Goal: Transaction & Acquisition: Purchase product/service

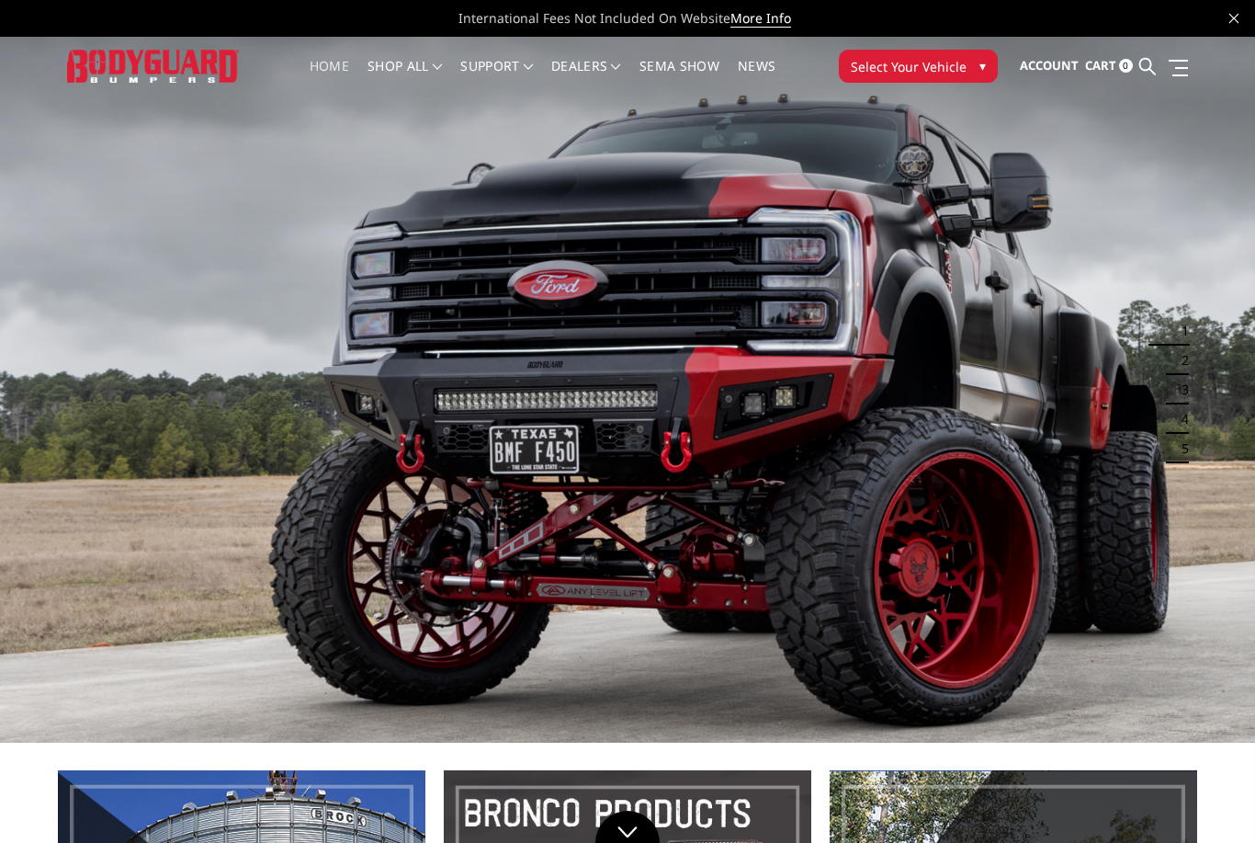
click at [957, 65] on span "Select Your Vehicle" at bounding box center [909, 66] width 116 height 19
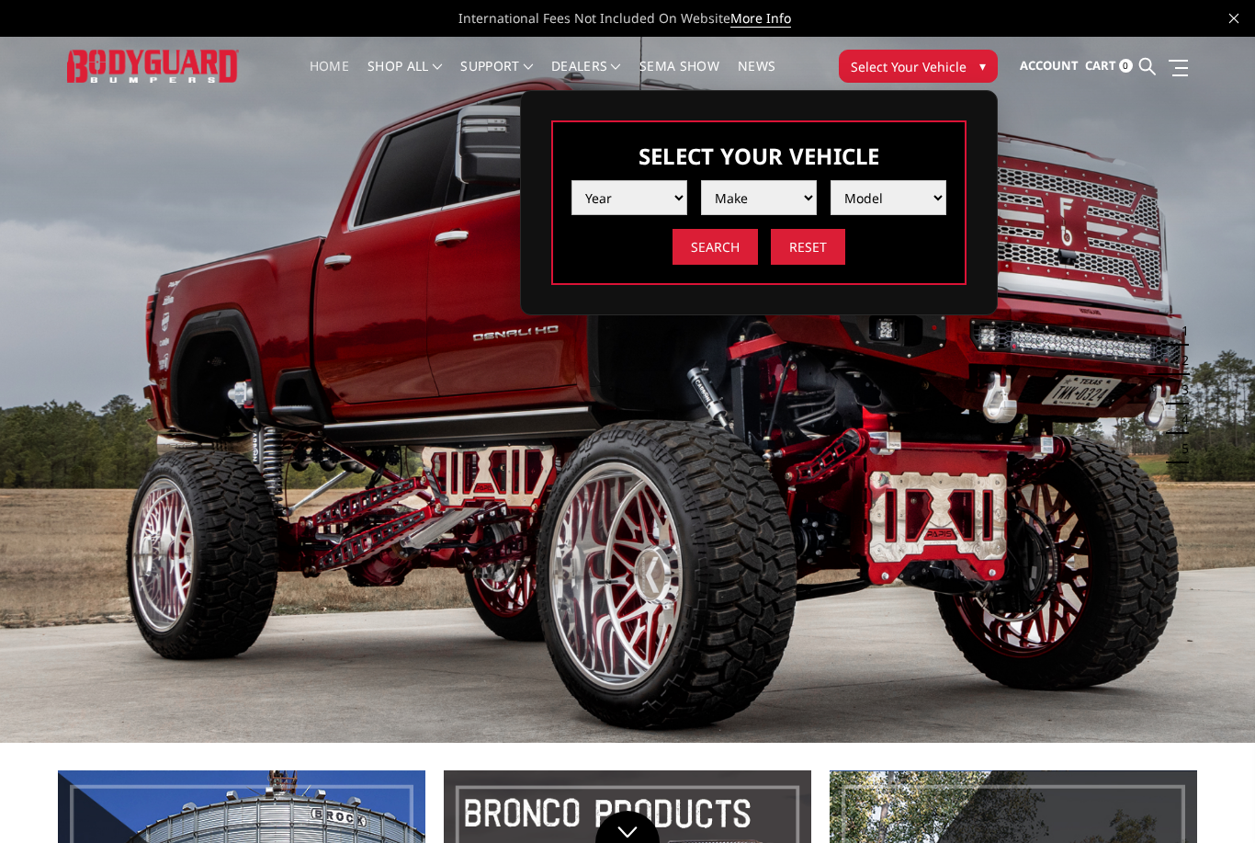
select select "yr_2016"
select select "mk_chevrolet"
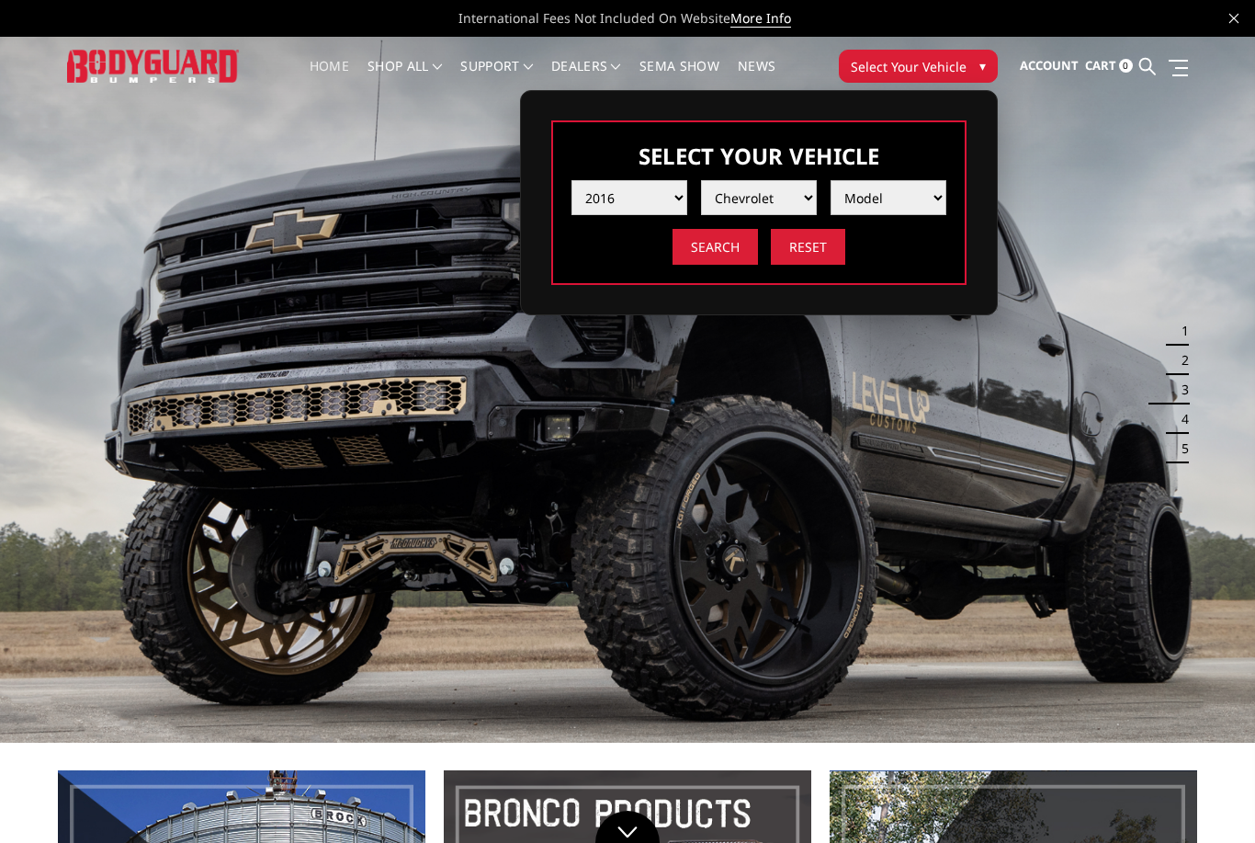
select select "md_silverado-2500-3500"
click at [726, 248] on input "Search" at bounding box center [715, 247] width 85 height 36
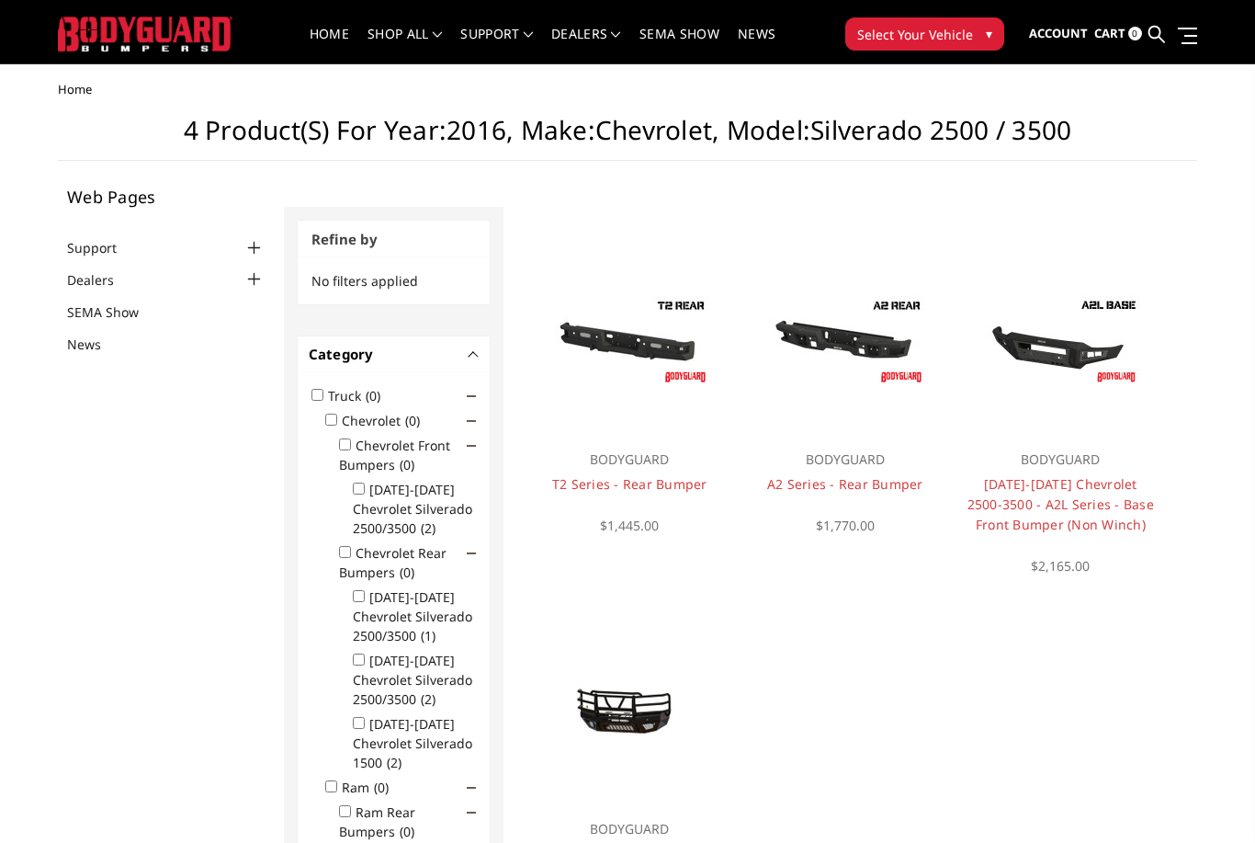
scroll to position [35, 0]
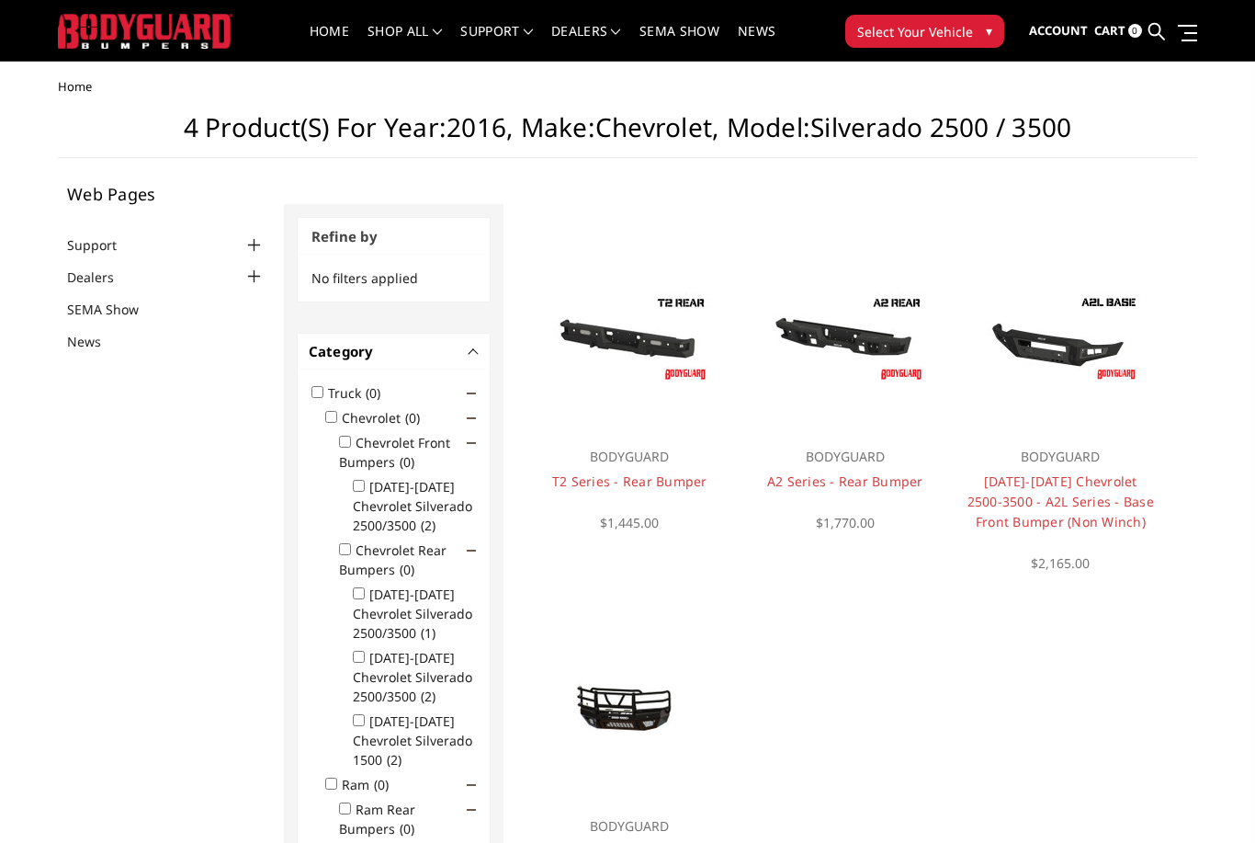
click at [1051, 350] on img at bounding box center [1061, 338] width 164 height 92
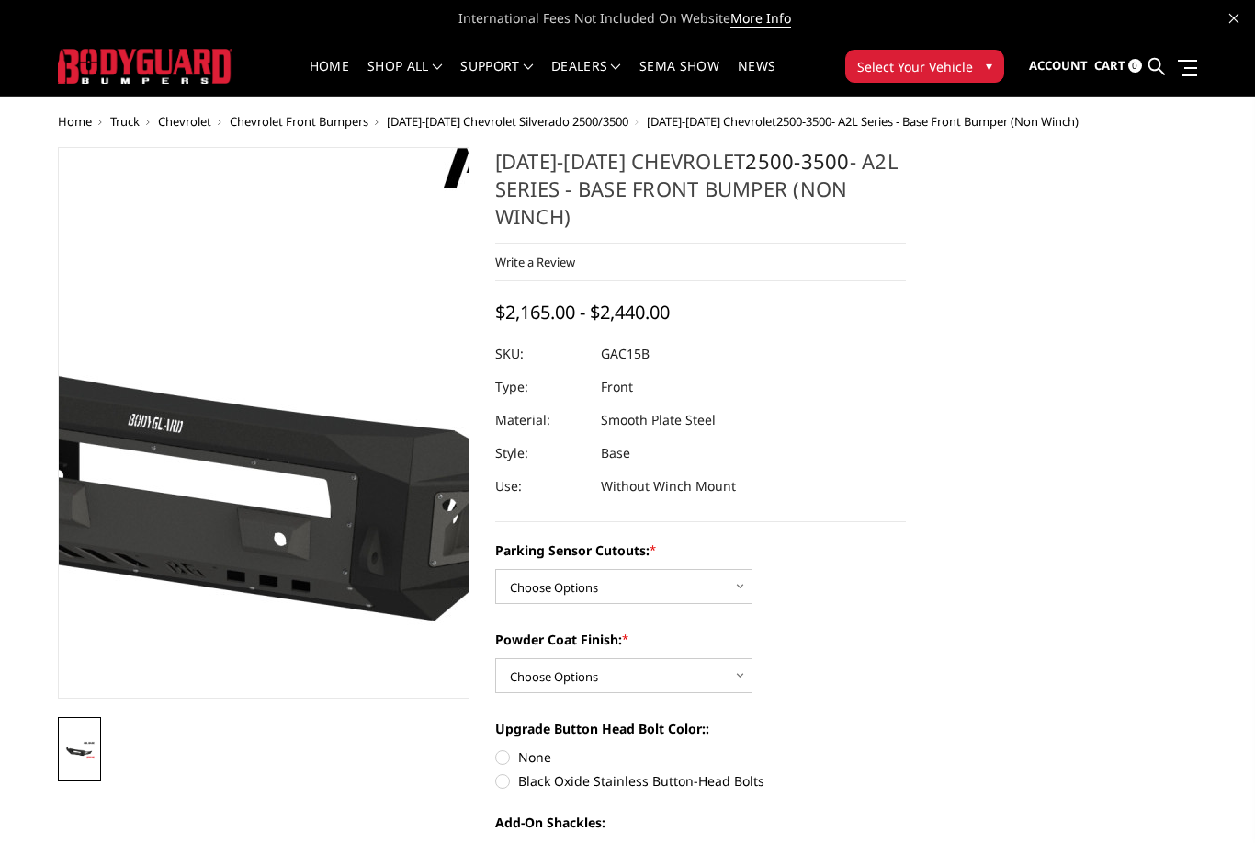
click at [250, 447] on img at bounding box center [289, 419] width 1176 height 662
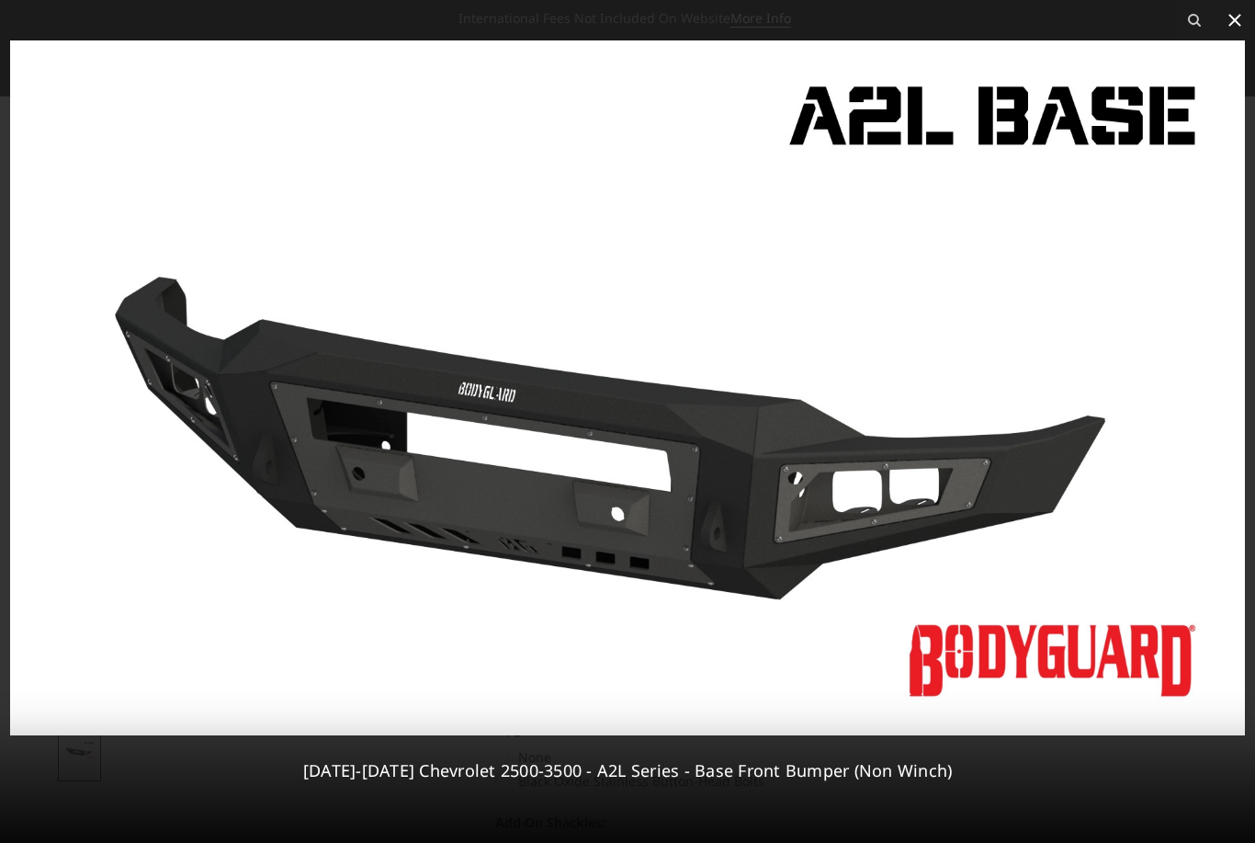
click at [1235, 18] on icon at bounding box center [1235, 20] width 22 height 22
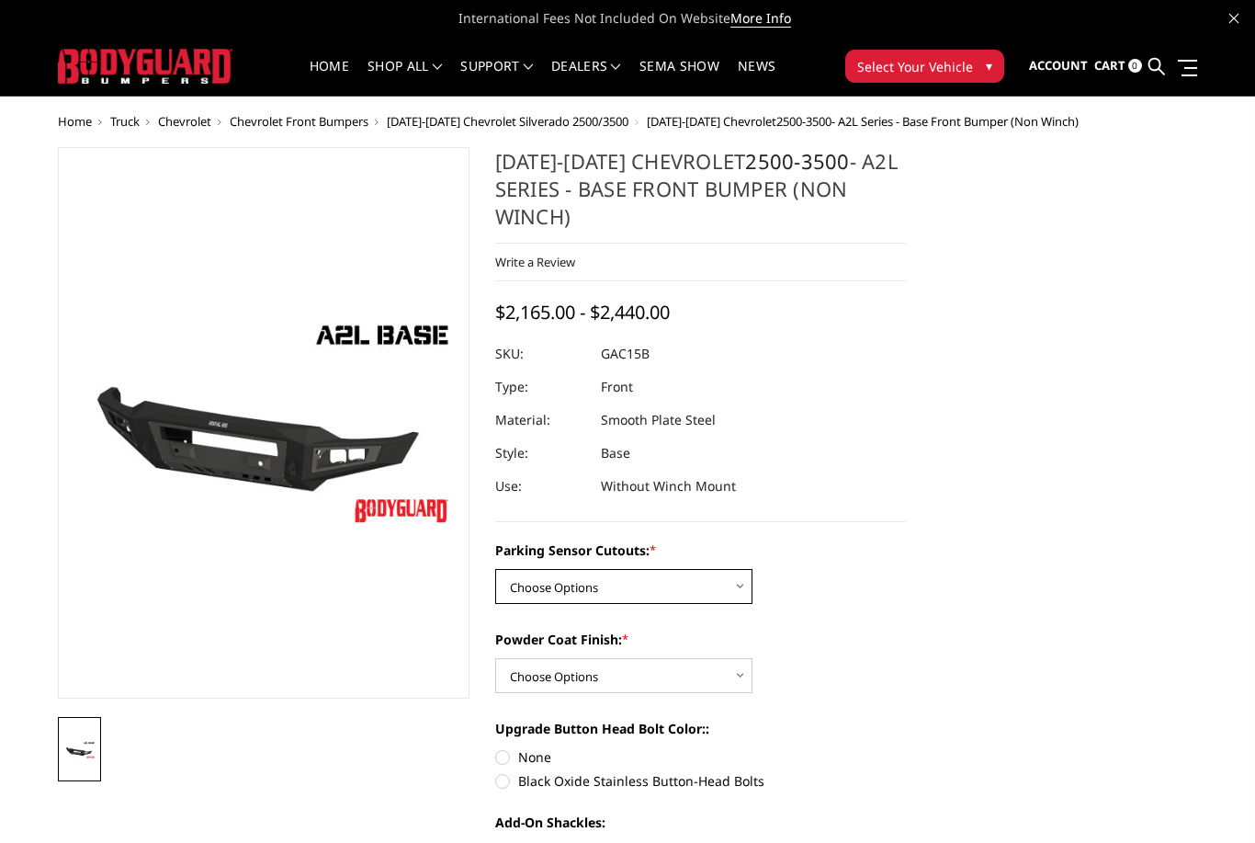
select select "3880"
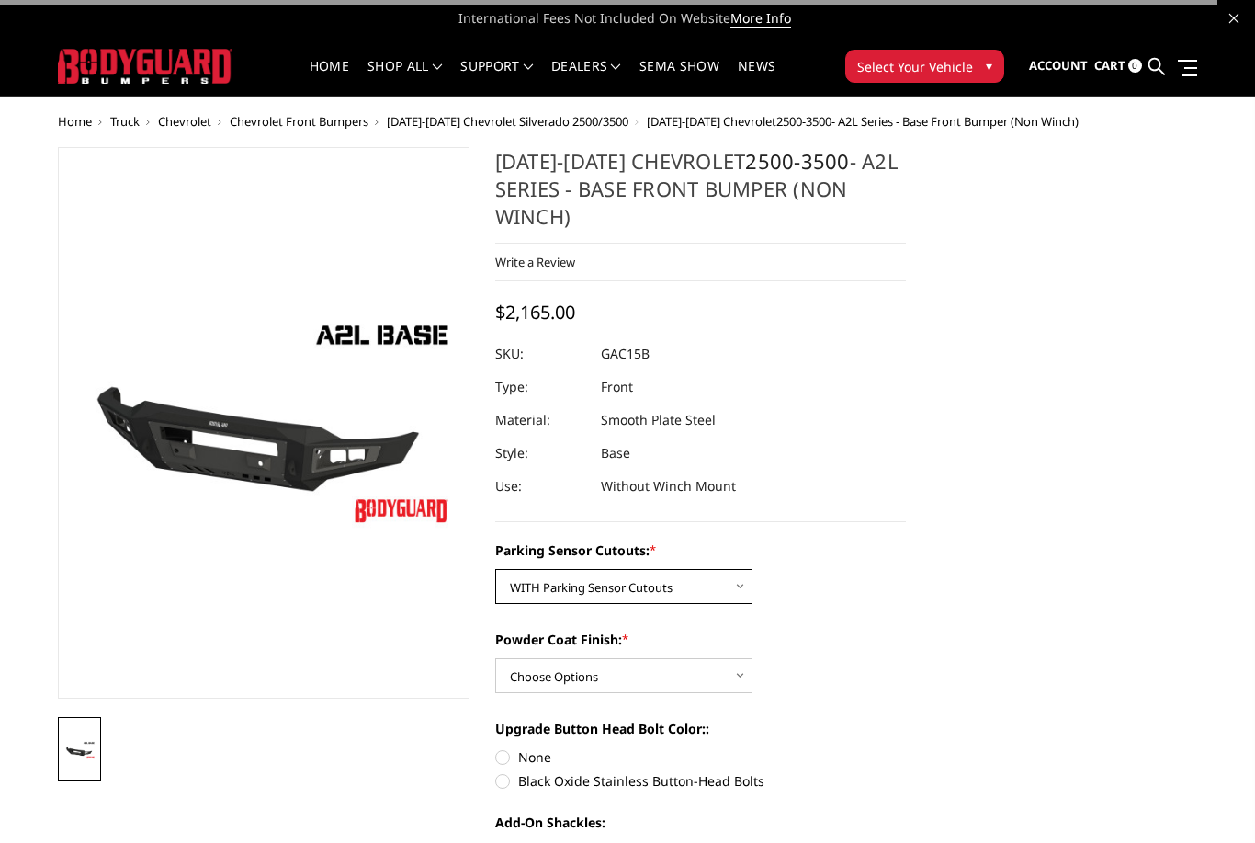
scroll to position [34, 0]
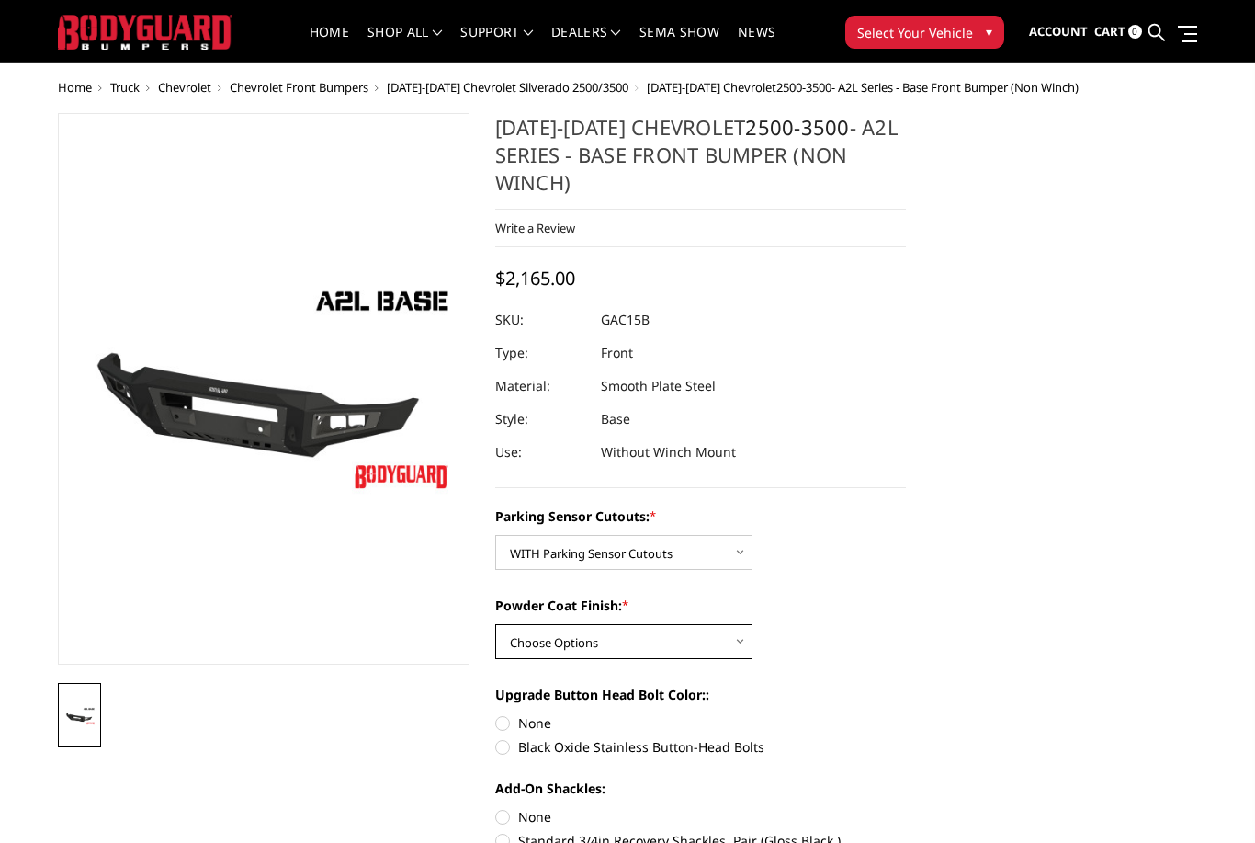
select select "3883"
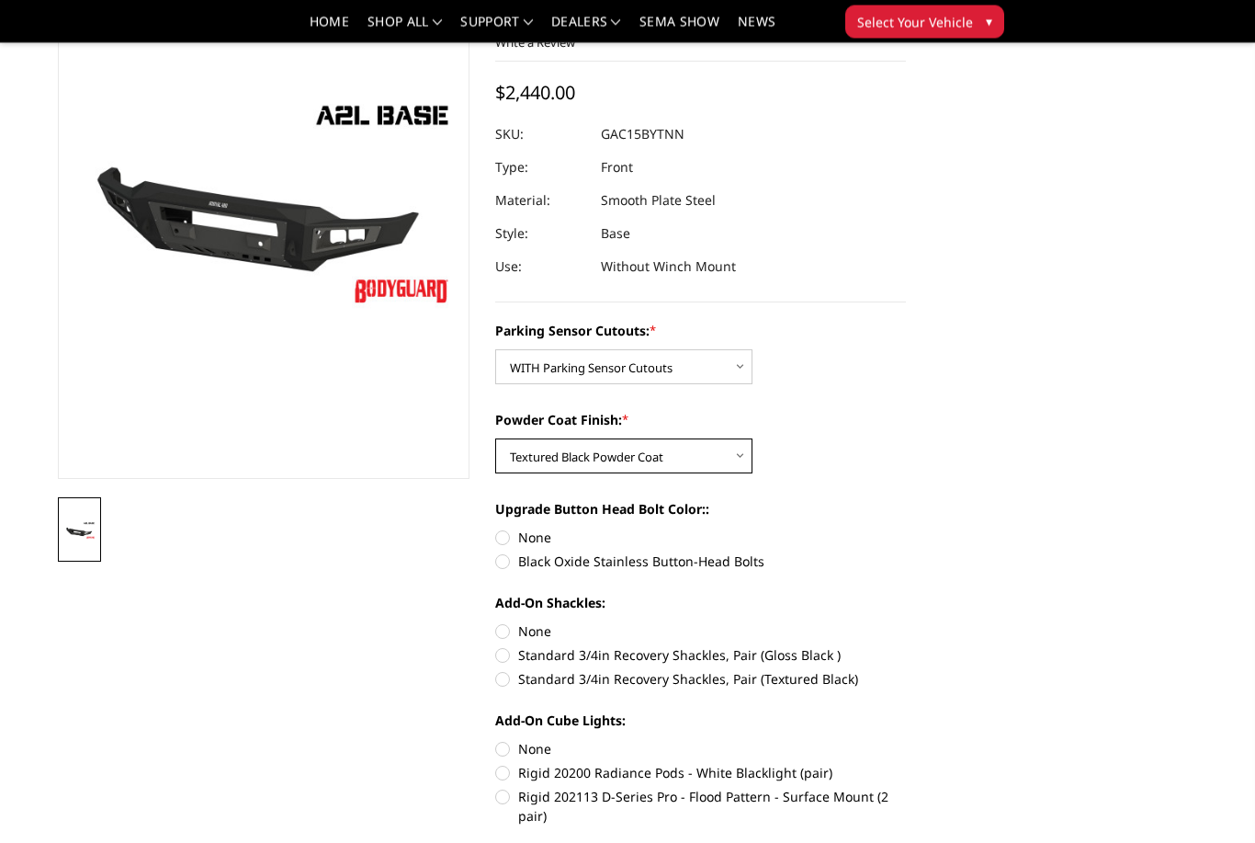
scroll to position [219, 0]
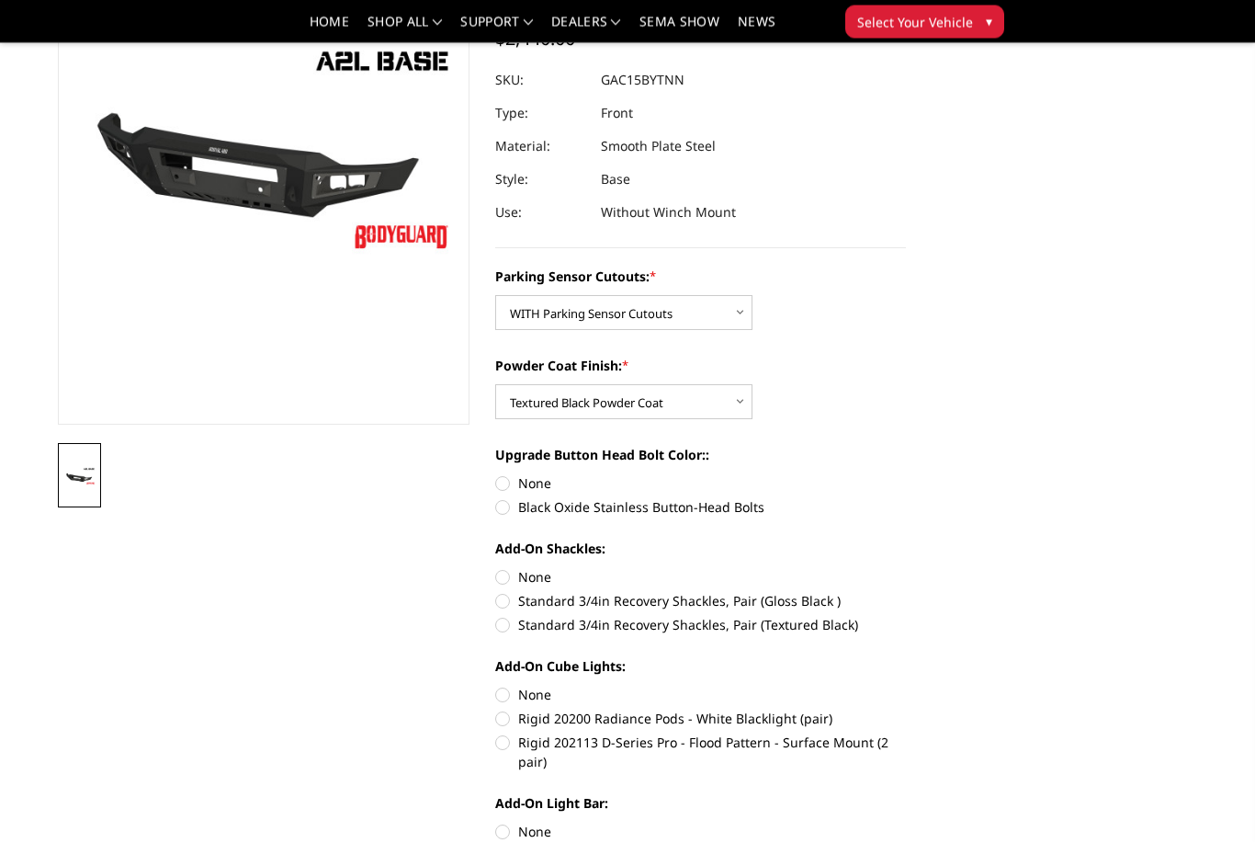
click at [495, 504] on label "Black Oxide Stainless Button-Head Bolts" at bounding box center [701, 507] width 412 height 19
click at [906, 475] on input "Black Oxide Stainless Button-Head Bolts" at bounding box center [906, 474] width 1 height 1
radio input "true"
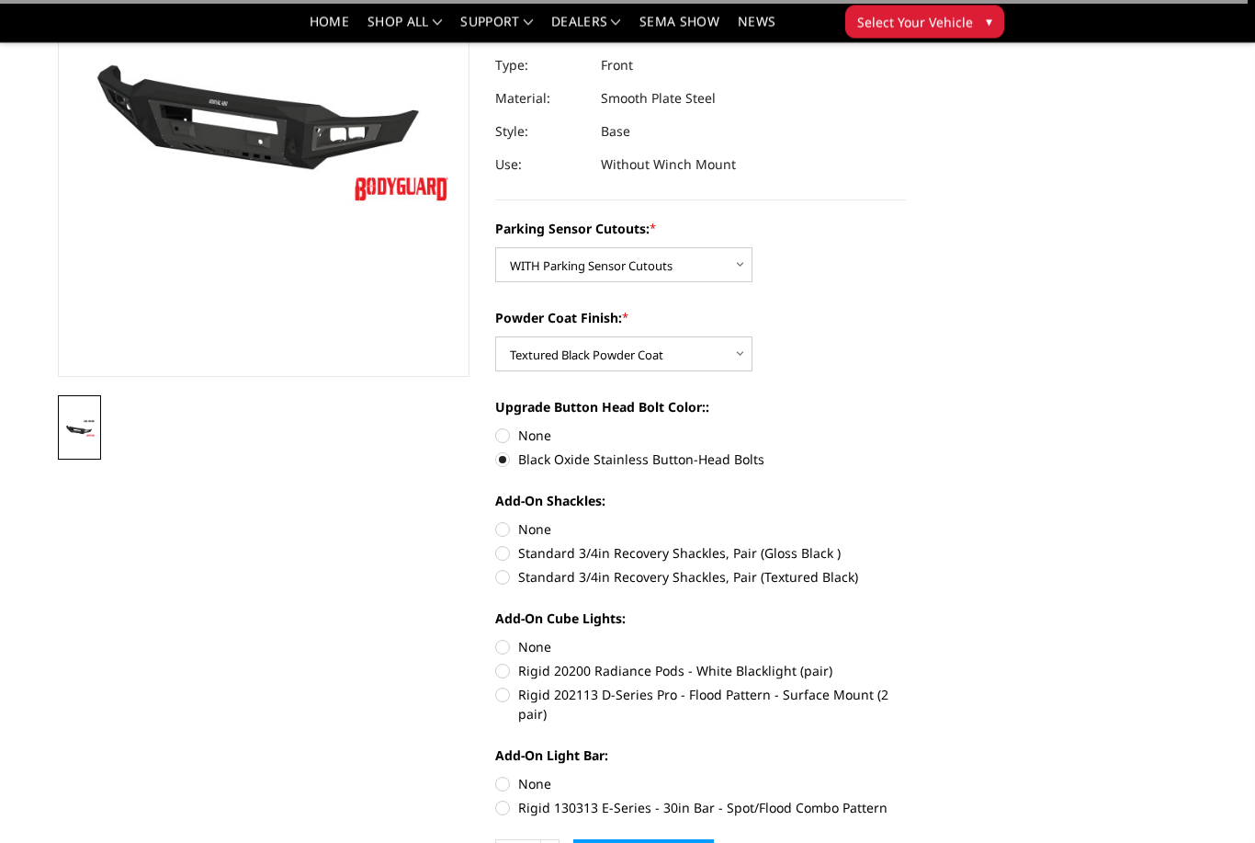
scroll to position [280, 0]
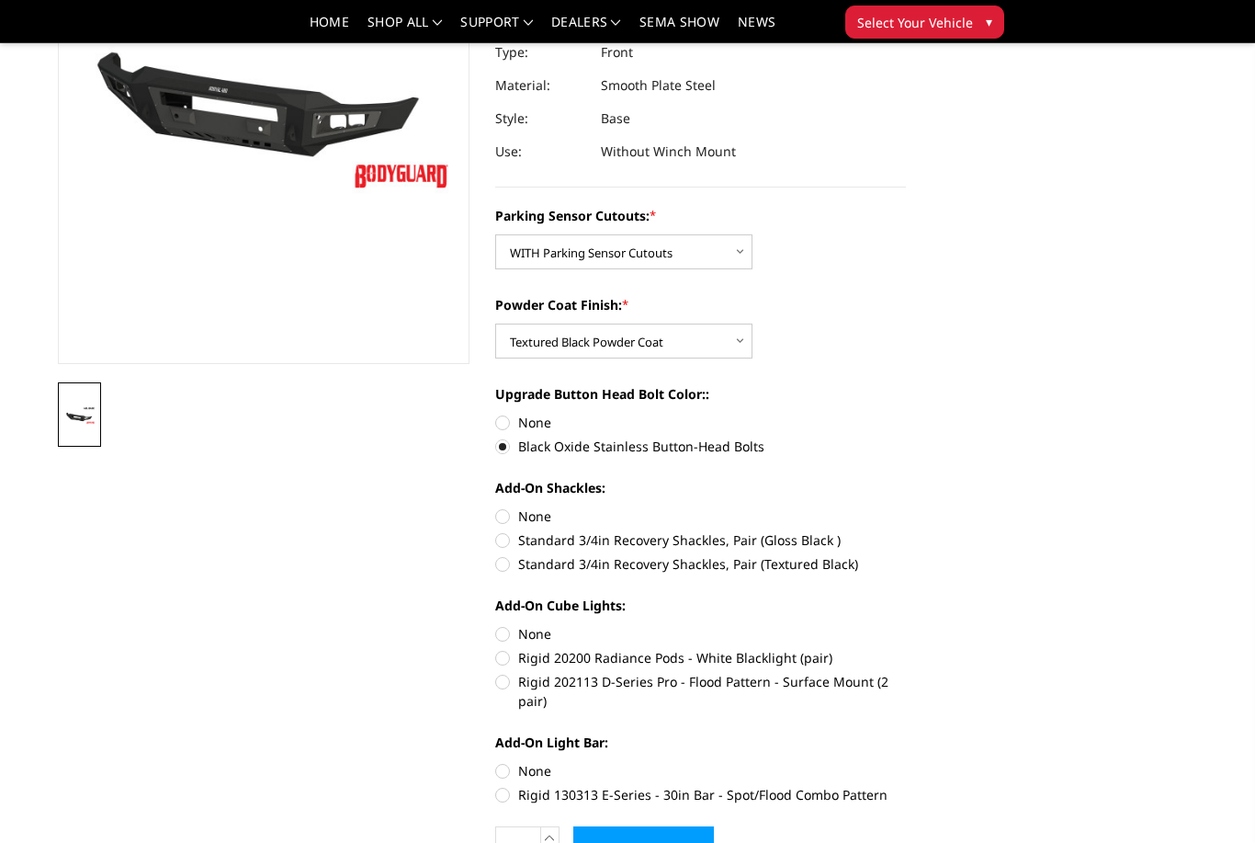
click at [505, 564] on label "Standard 3/4in Recovery Shackles, Pair (Textured Black)" at bounding box center [701, 563] width 412 height 19
click at [906, 531] on input "Standard 3/4in Recovery Shackles, Pair (Textured Black)" at bounding box center [906, 530] width 1 height 1
radio input "true"
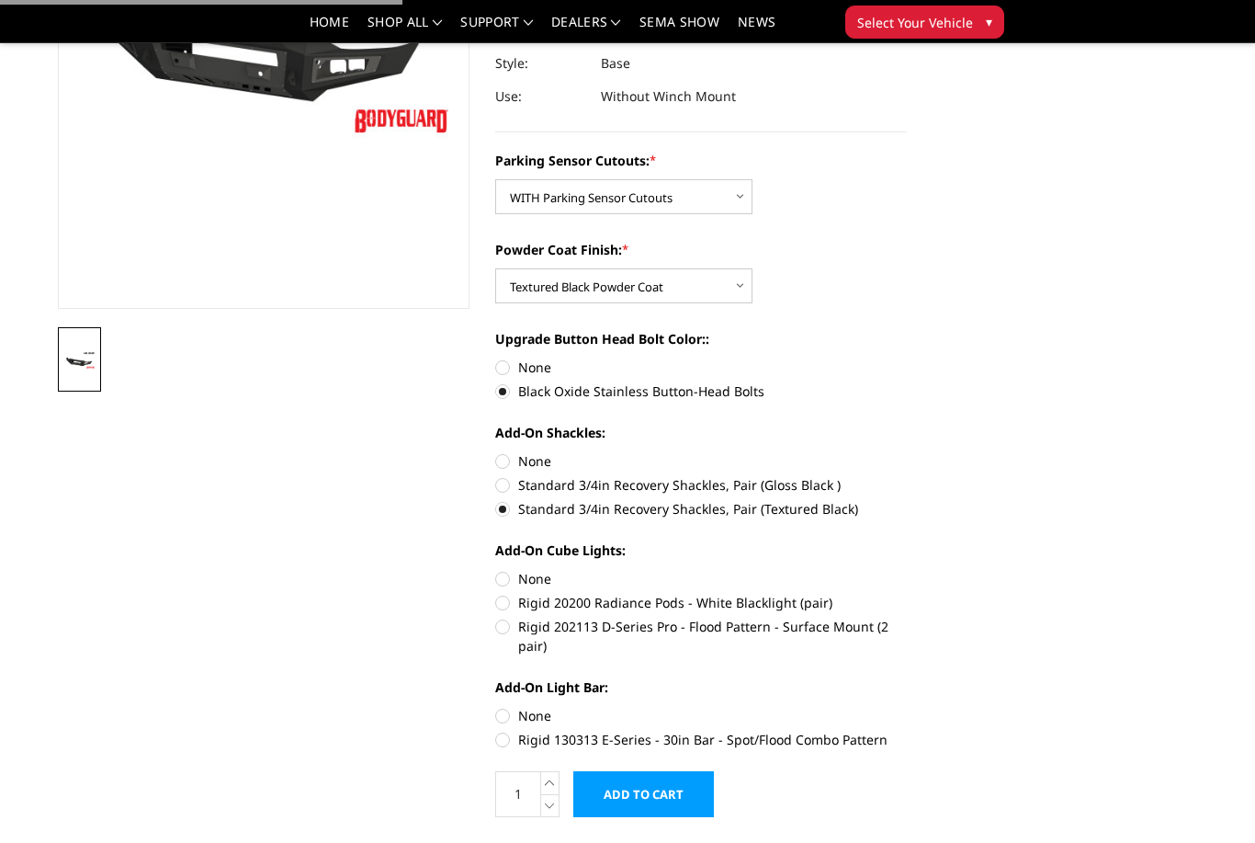
scroll to position [338, 0]
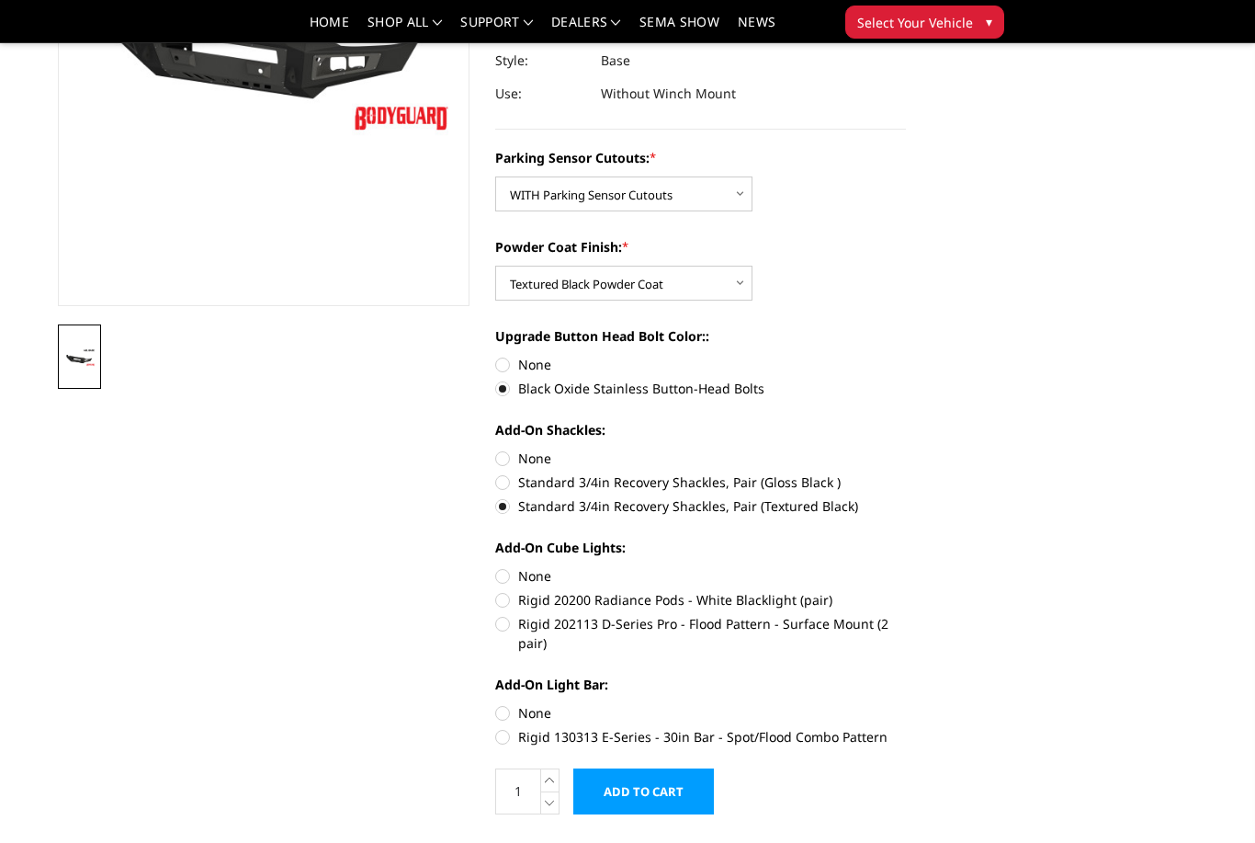
click at [504, 624] on label "Rigid 202113 D-Series Pro - Flood Pattern - Surface Mount (2 pair)" at bounding box center [701, 633] width 412 height 39
click at [906, 591] on input "Rigid 202113 D-Series Pro - Flood Pattern - Surface Mount (2 pair)" at bounding box center [906, 590] width 1 height 1
radio input "true"
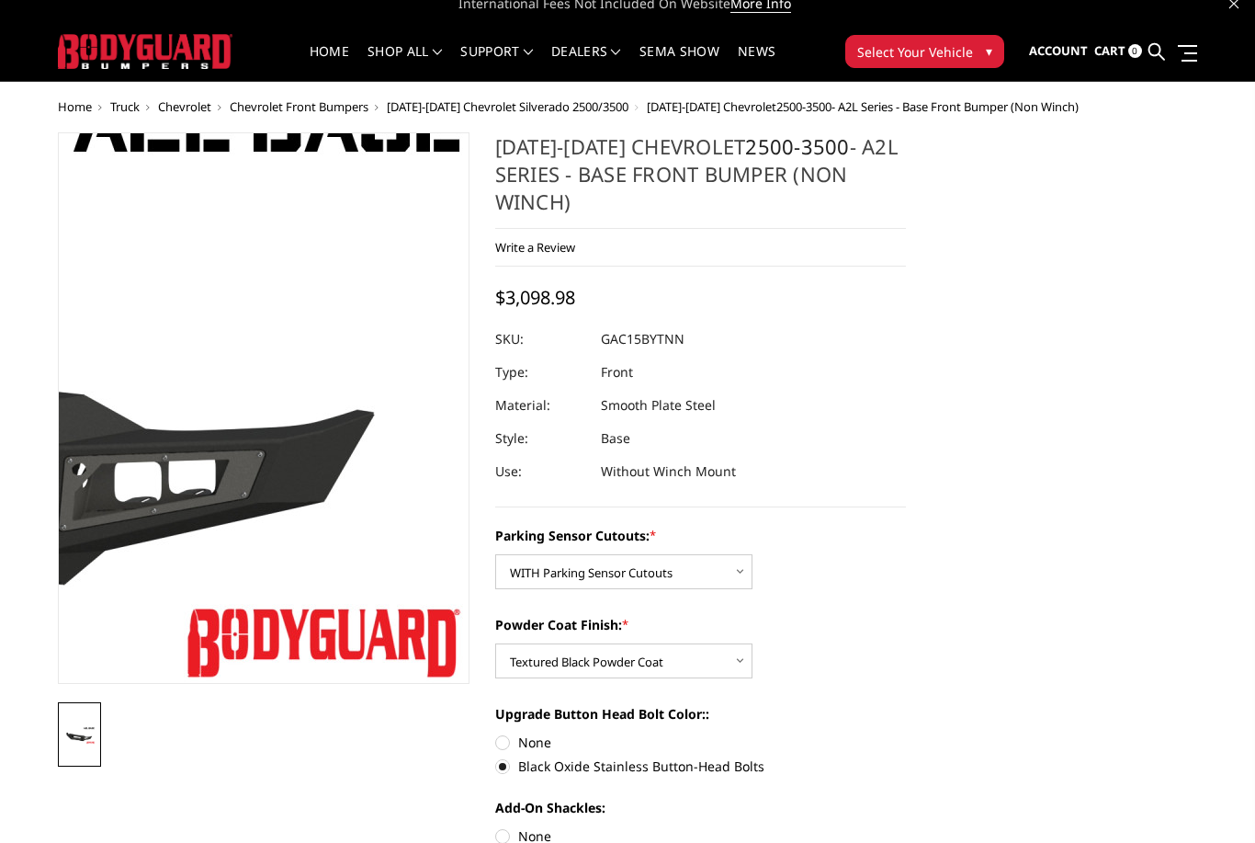
scroll to position [0, 0]
